Goal: Transaction & Acquisition: Purchase product/service

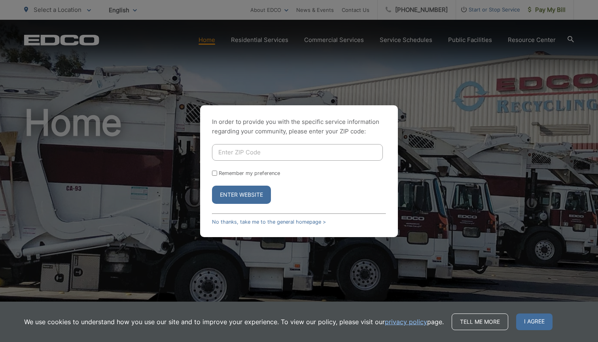
click at [257, 153] on input "Enter ZIP Code" at bounding box center [297, 152] width 171 height 17
type input "92014"
click at [256, 184] on form "92014 Remember my preference Enter Website" at bounding box center [299, 174] width 174 height 60
click at [256, 190] on button "Enter Website" at bounding box center [241, 194] width 59 height 18
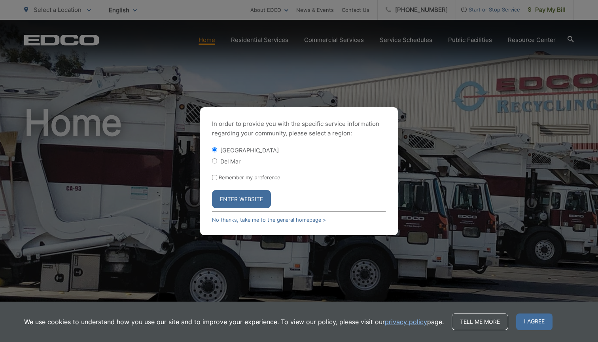
click at [230, 159] on label "Del Mar" at bounding box center [230, 161] width 20 height 7
click at [217, 159] on input "Del Mar" at bounding box center [214, 160] width 5 height 5
radio input "true"
click at [239, 201] on button "Enter Website" at bounding box center [241, 199] width 59 height 18
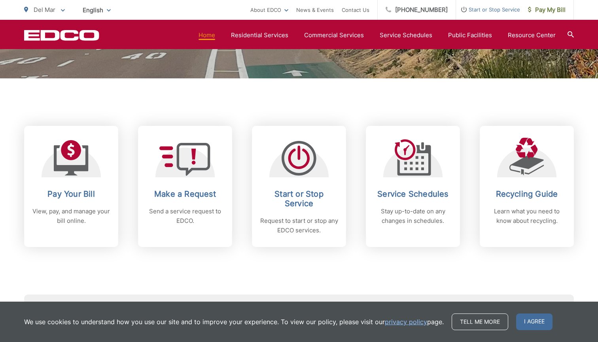
scroll to position [284, 0]
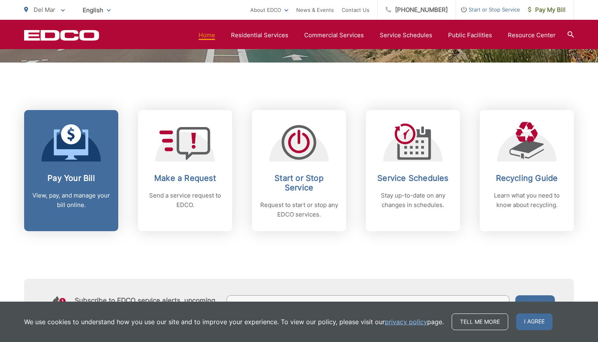
click at [76, 181] on h2 "Pay Your Bill" at bounding box center [71, 177] width 78 height 9
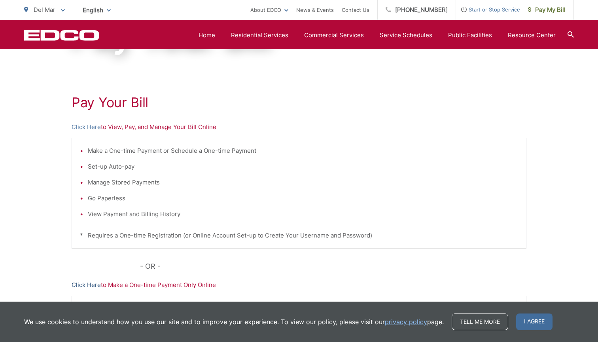
scroll to position [49, 0]
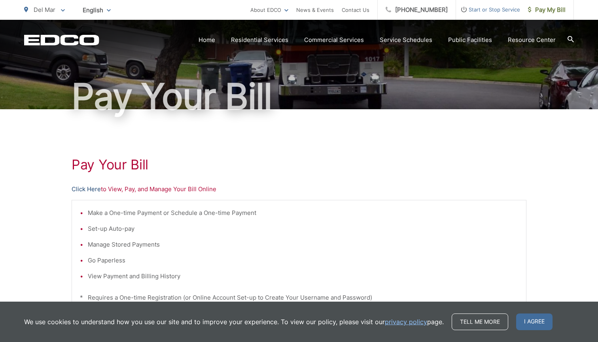
click at [91, 189] on link "Click Here" at bounding box center [86, 188] width 29 height 9
